Goal: Check status: Check status

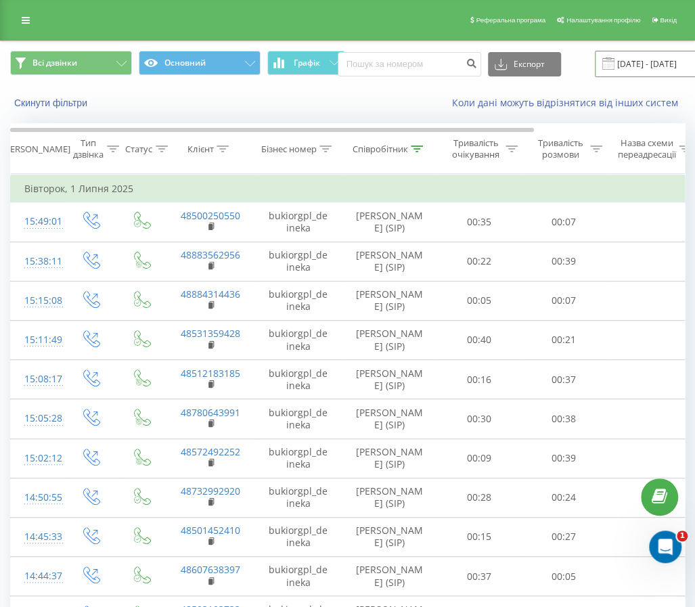
click at [623, 71] on input "01.07.2025 - 01.07.2025" at bounding box center [677, 64] width 164 height 26
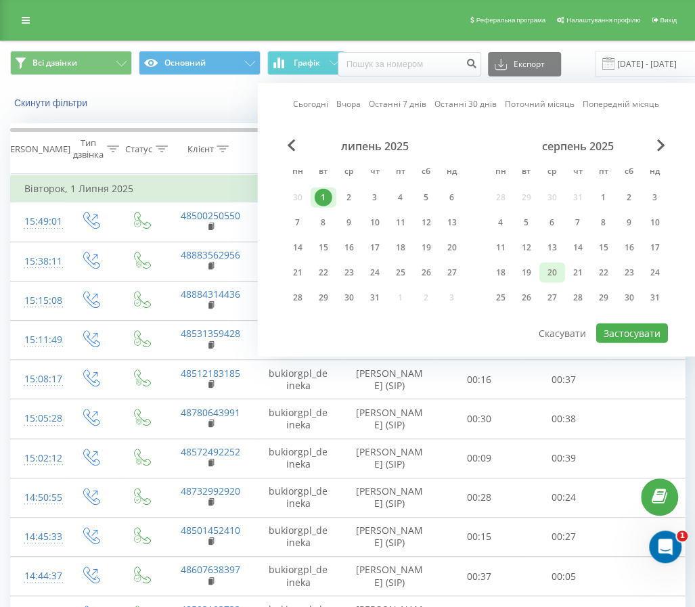
click at [558, 273] on div "20" at bounding box center [553, 273] width 18 height 18
click at [581, 273] on div "21" at bounding box center [578, 273] width 18 height 18
click at [576, 273] on div "21" at bounding box center [578, 273] width 18 height 18
click at [636, 331] on button "Застосувати" at bounding box center [632, 334] width 72 height 20
type input "21.08.2025 - 21.08.2025"
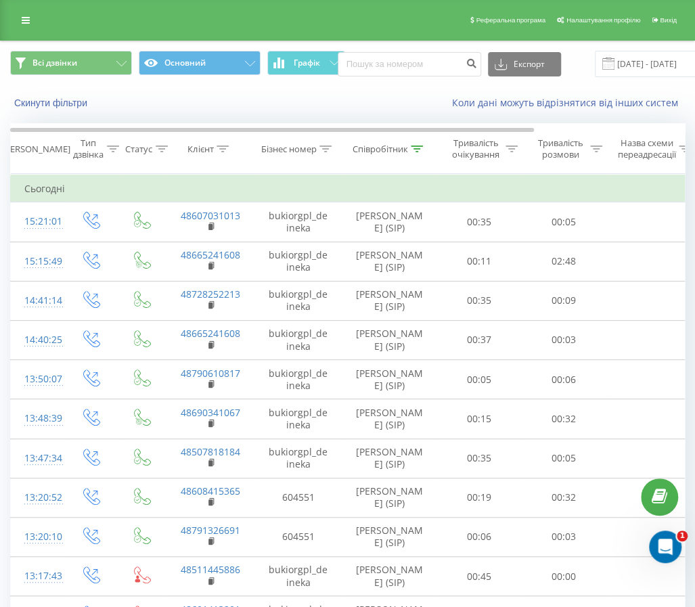
click at [307, 75] on span "Всі дзвінки Основний Графік" at bounding box center [174, 64] width 328 height 26
click at [307, 68] on button "Графік" at bounding box center [306, 63] width 78 height 24
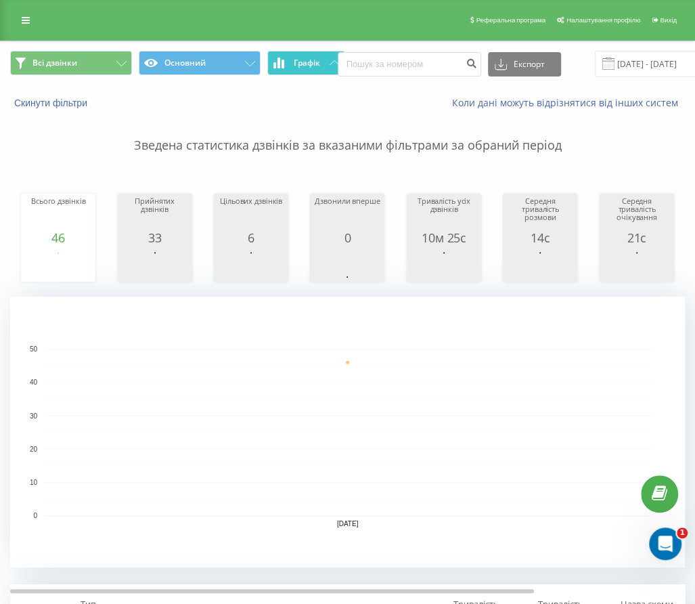
click at [317, 60] on span "Графік" at bounding box center [307, 62] width 26 height 9
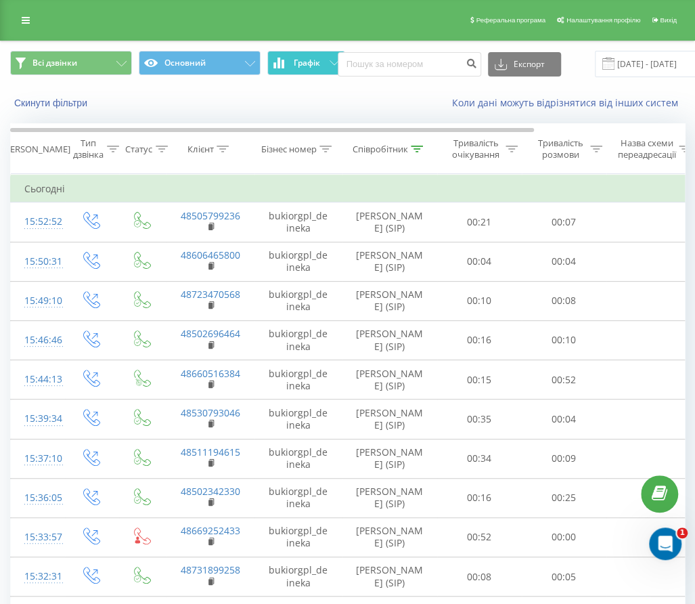
click at [317, 60] on span "Графік" at bounding box center [307, 62] width 26 height 9
